Goal: Transaction & Acquisition: Book appointment/travel/reservation

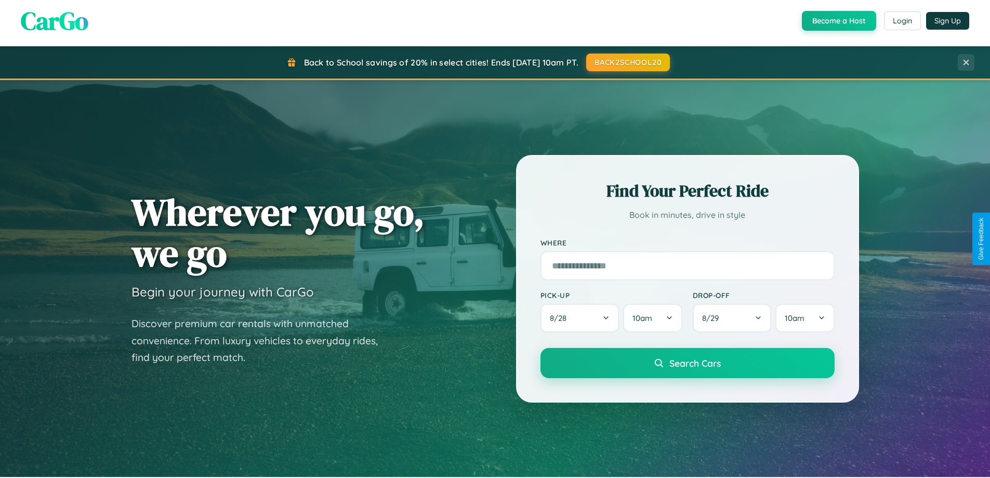
scroll to position [448, 0]
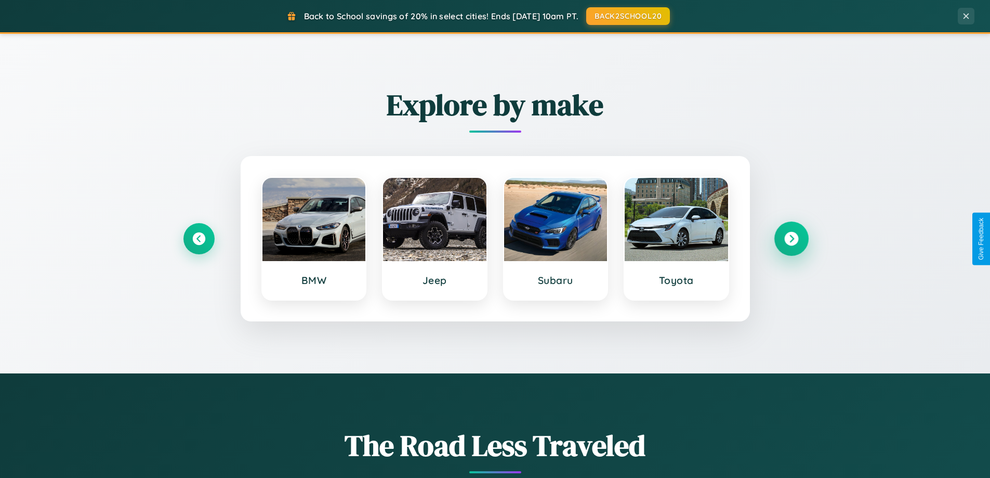
click at [791, 239] on icon at bounding box center [791, 239] width 14 height 14
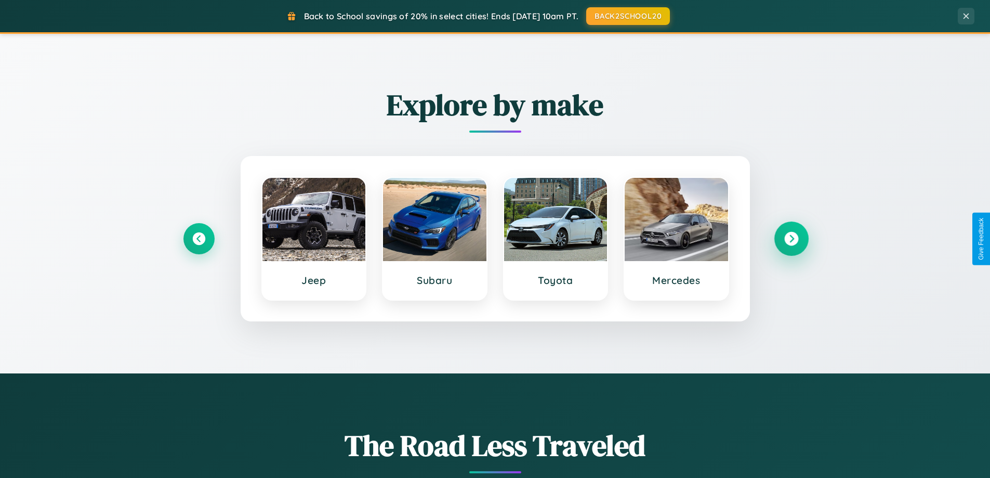
click at [791, 239] on icon at bounding box center [791, 239] width 14 height 14
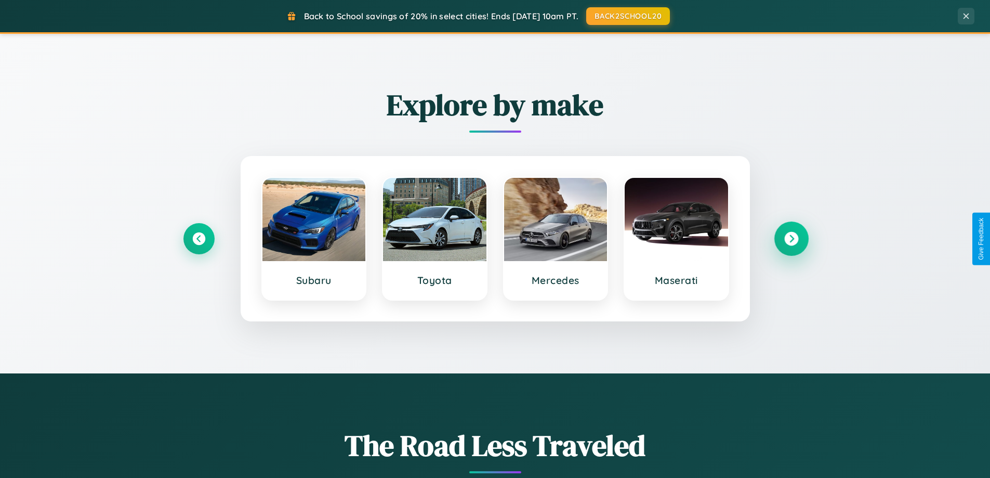
click at [791, 239] on icon at bounding box center [791, 239] width 14 height 14
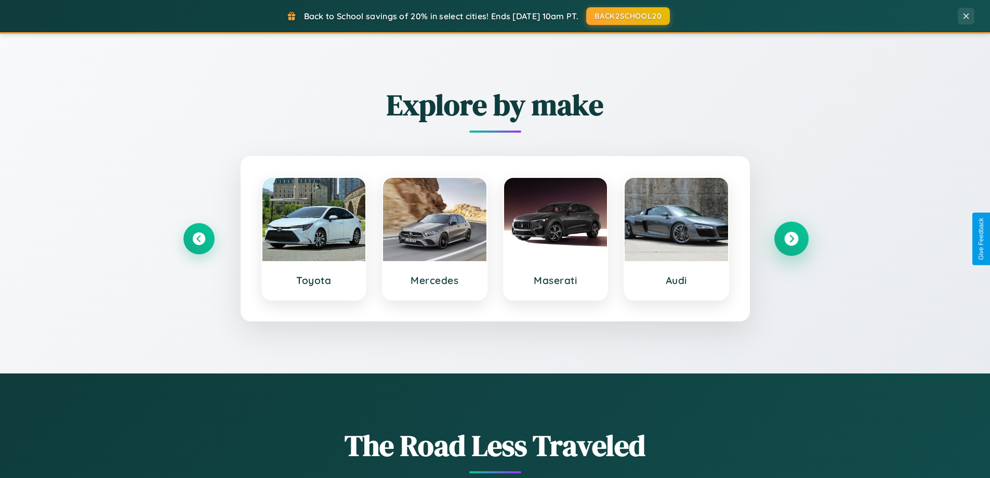
click at [791, 239] on icon at bounding box center [791, 239] width 14 height 14
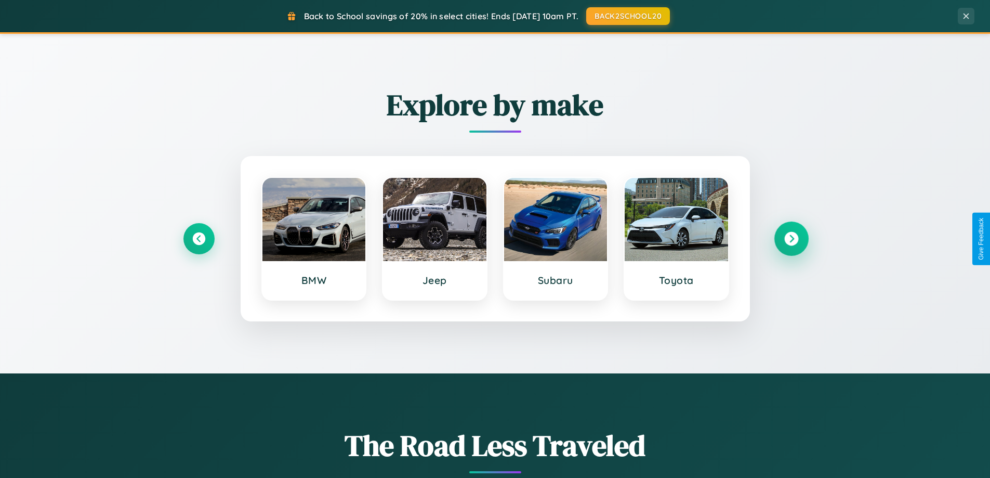
click at [791, 239] on icon at bounding box center [791, 239] width 14 height 14
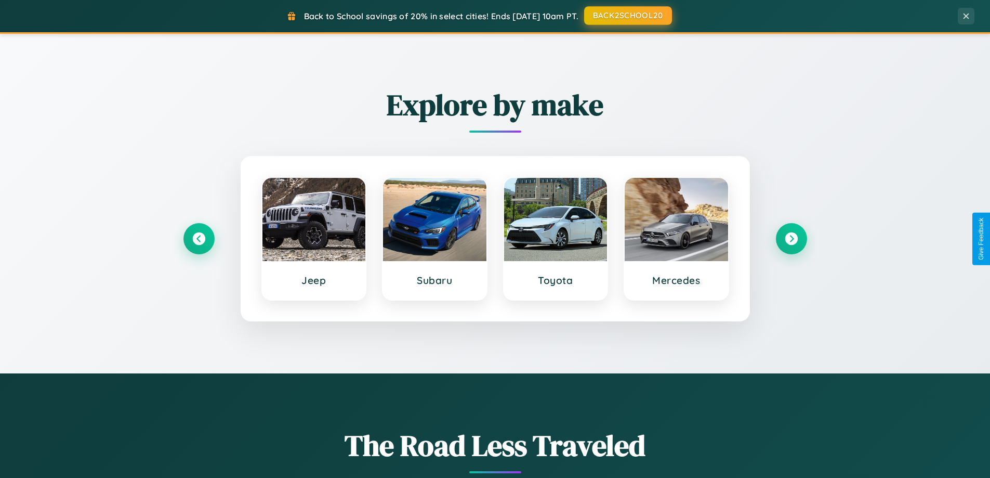
click at [627, 16] on button "BACK2SCHOOL20" at bounding box center [628, 15] width 88 height 19
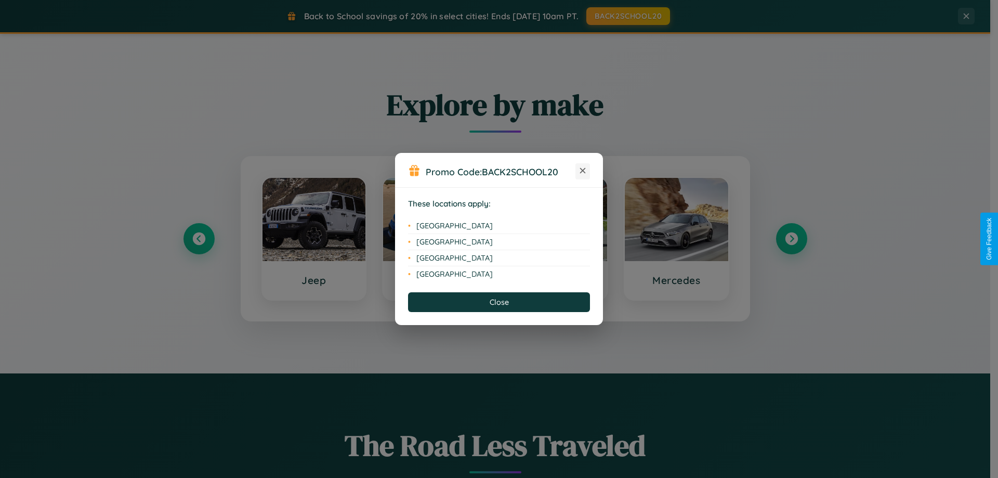
click at [583, 171] on icon at bounding box center [583, 171] width 6 height 6
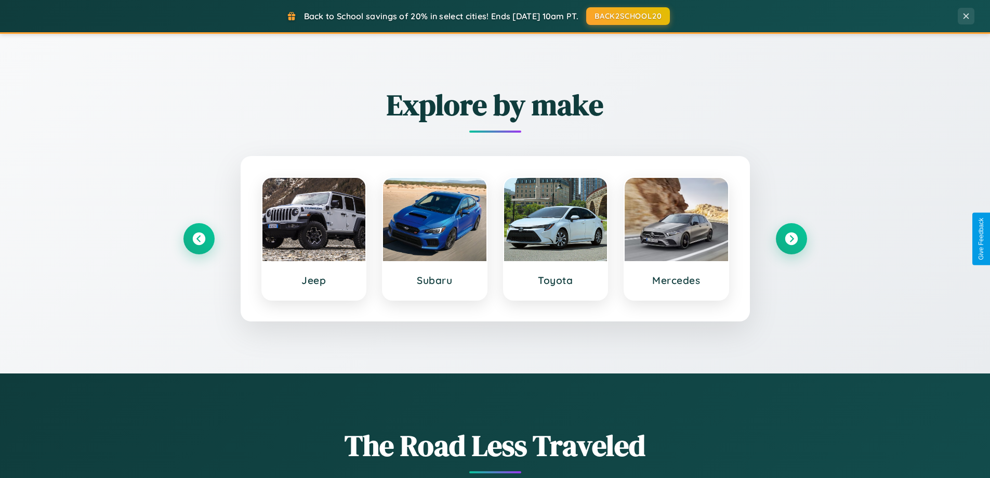
scroll to position [1670, 0]
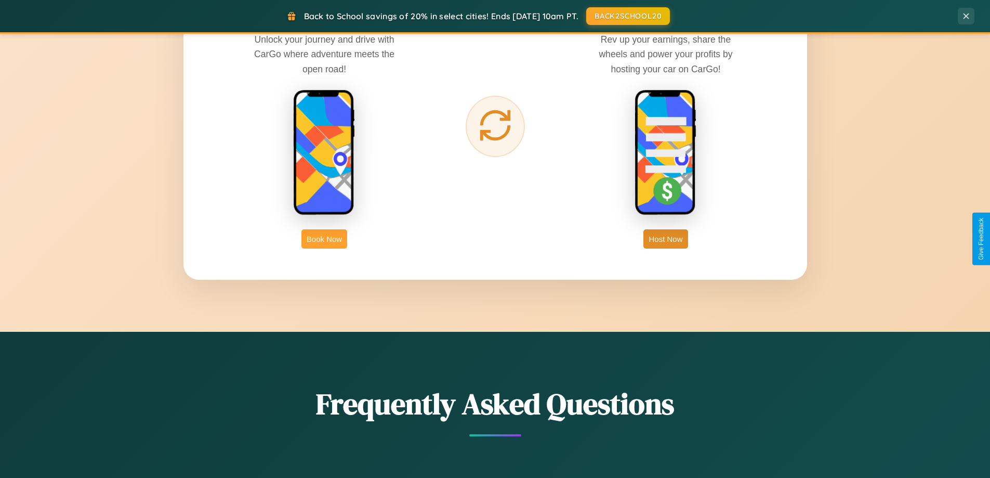
click at [324, 239] on button "Book Now" at bounding box center [324, 238] width 46 height 19
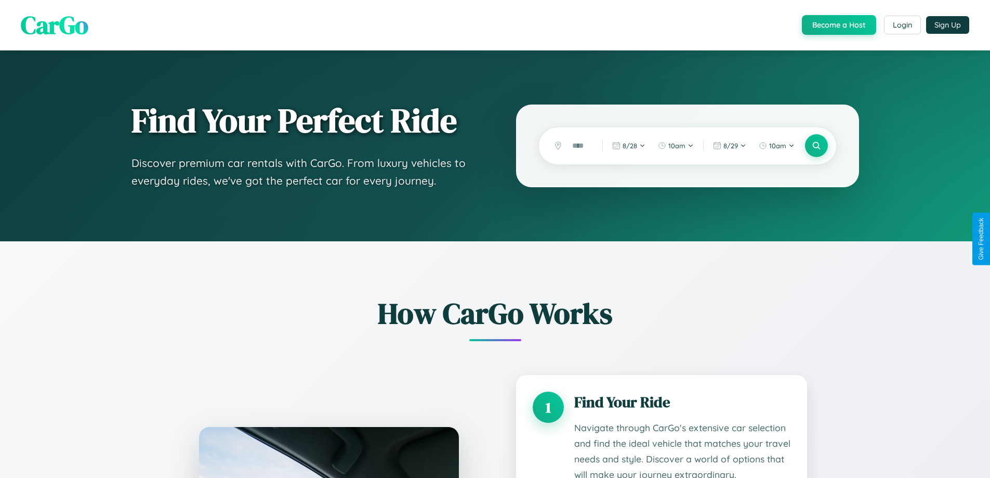
scroll to position [1704, 0]
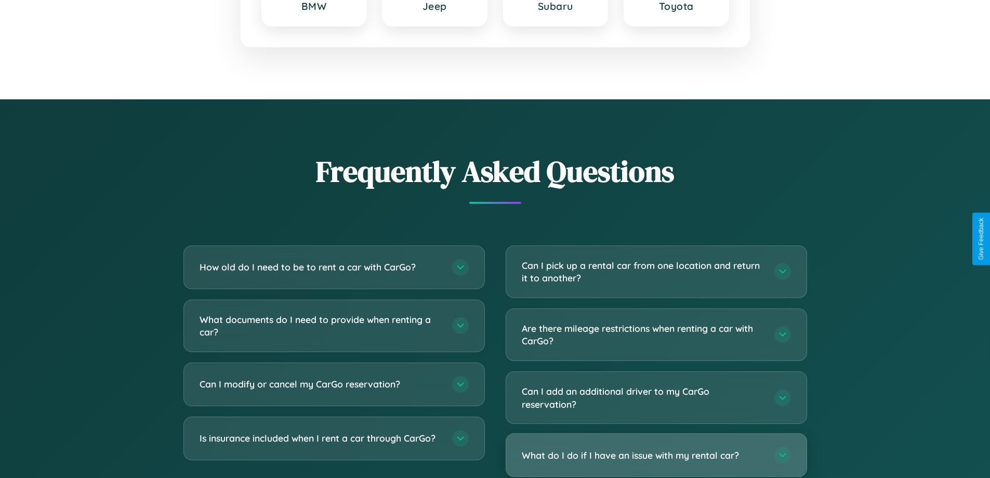
click at [656, 456] on h3 "What do I do if I have an issue with my rental car?" at bounding box center [643, 454] width 242 height 13
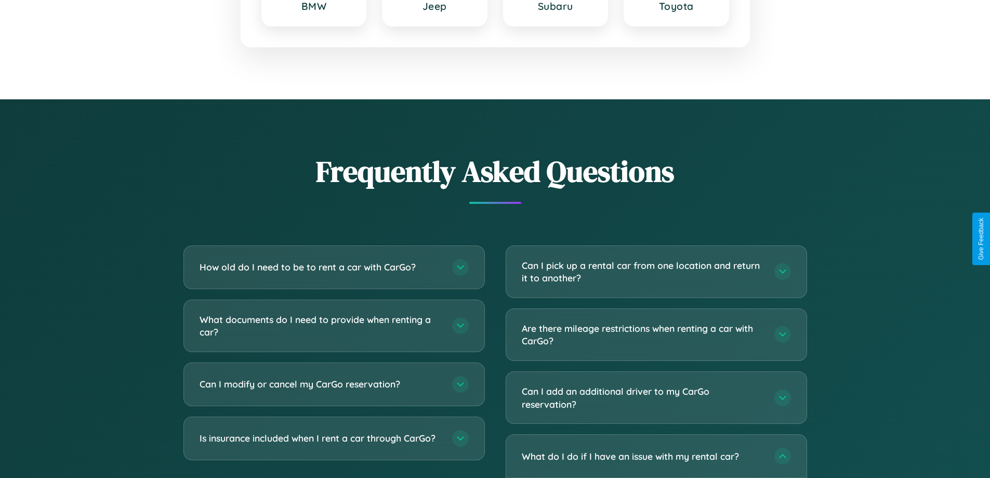
scroll to position [0, 0]
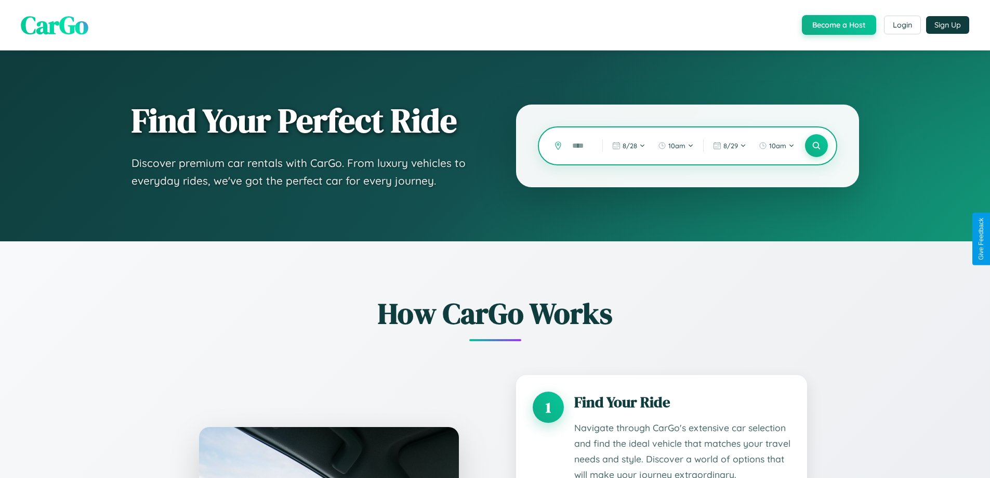
click at [579, 146] on input "text" at bounding box center [579, 146] width 25 height 18
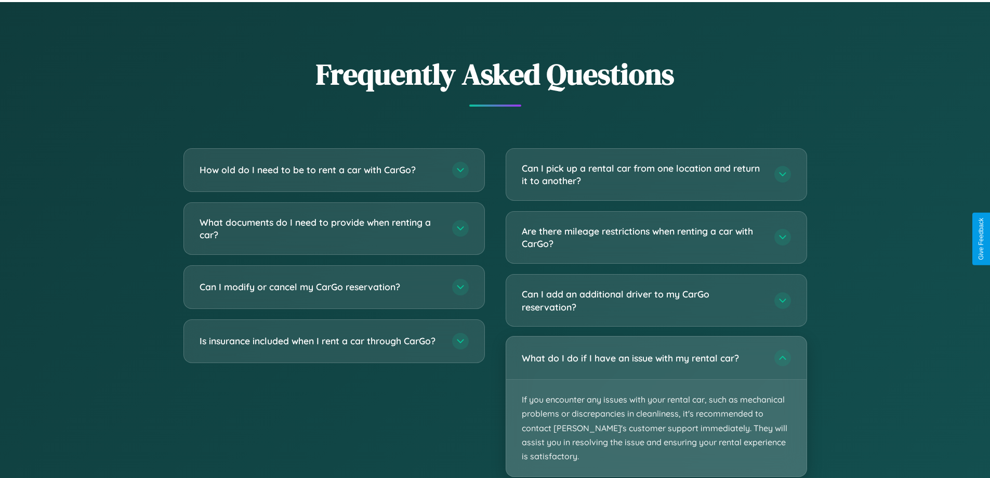
scroll to position [1800, 0]
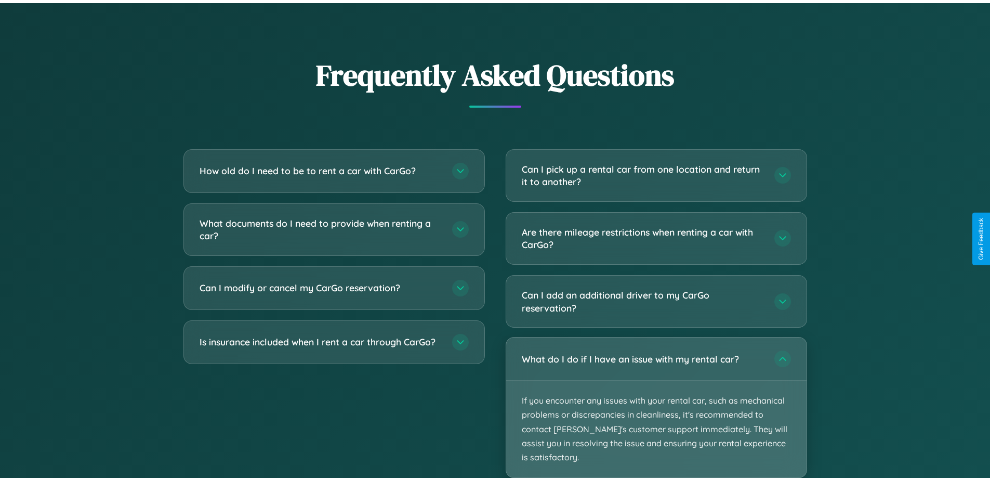
click at [656, 407] on p "If you encounter any issues with your rental car, such as mechanical problems o…" at bounding box center [656, 428] width 300 height 97
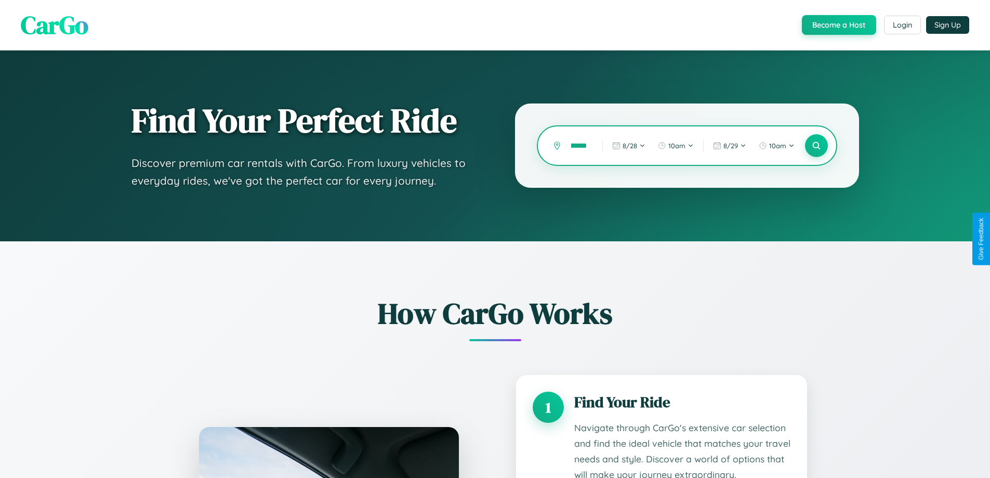
scroll to position [0, 20]
type input "*********"
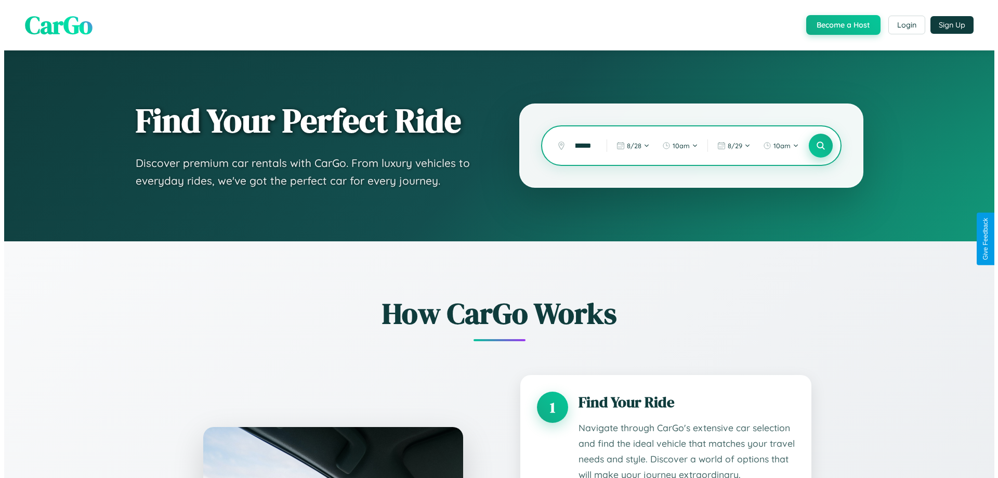
scroll to position [0, 0]
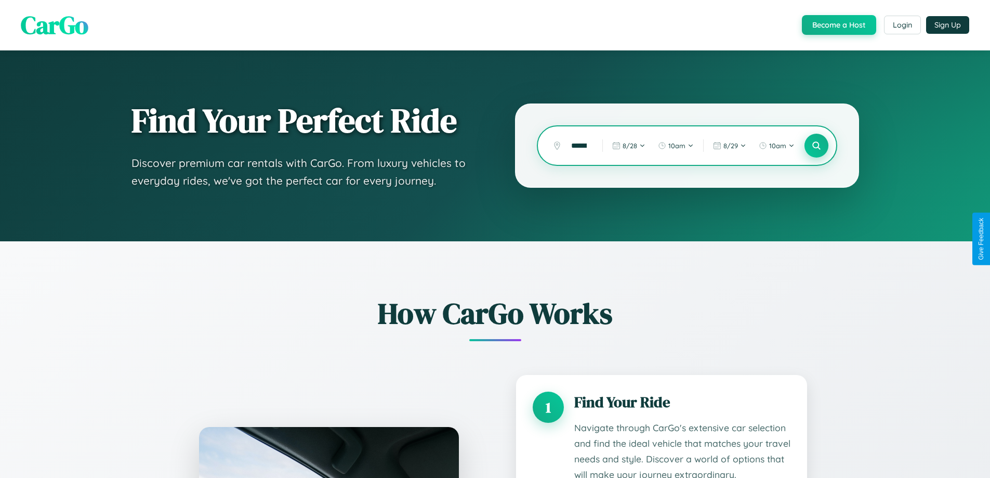
click at [816, 146] on icon at bounding box center [816, 146] width 10 height 10
